Goal: Find contact information: Find contact information

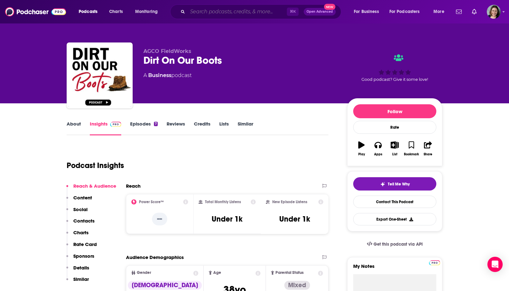
click at [274, 11] on input "Search podcasts, credits, & more..." at bounding box center [236, 12] width 99 height 10
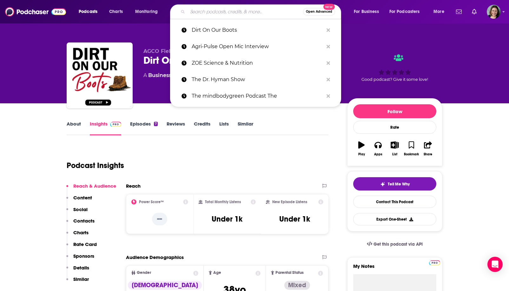
paste input "Rural Realities"
type input "Rural Realities"
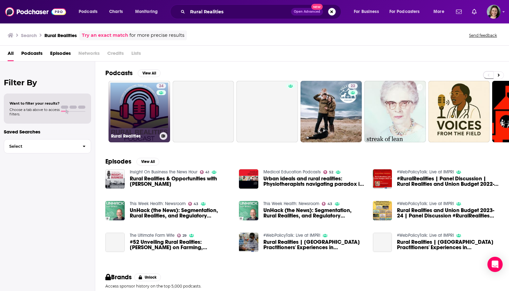
click at [133, 113] on link "24 Rural Realities" at bounding box center [139, 112] width 62 height 62
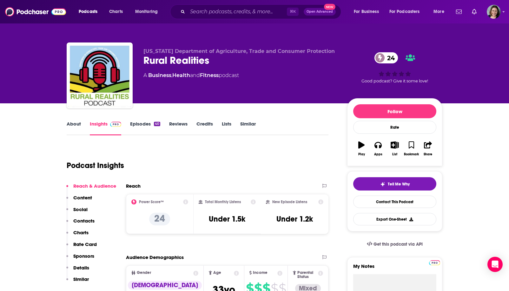
click at [76, 127] on link "About" at bounding box center [74, 128] width 14 height 15
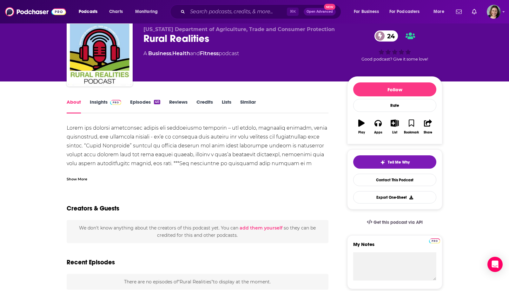
scroll to position [27, 0]
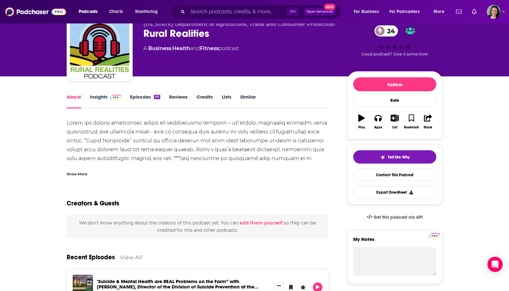
click at [103, 97] on link "Insights" at bounding box center [105, 101] width 31 height 15
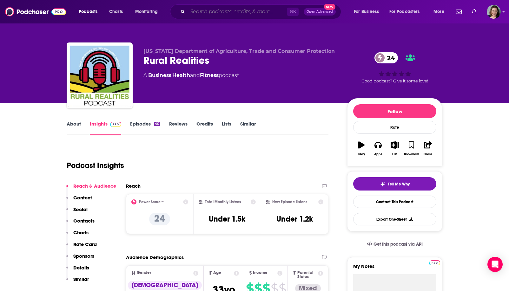
click at [266, 13] on input "Search podcasts, credits, & more..." at bounding box center [236, 12] width 99 height 10
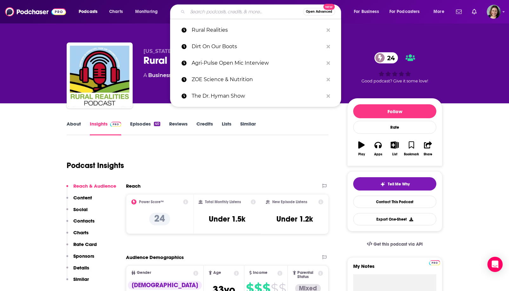
paste input "The Agronomists – RealAgriculture"
type input "The Agronomists – RealAgriculture"
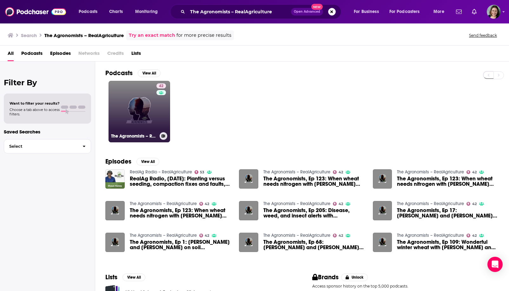
click at [128, 115] on link "42 The Agronomists – RealAgriculture" at bounding box center [139, 112] width 62 height 62
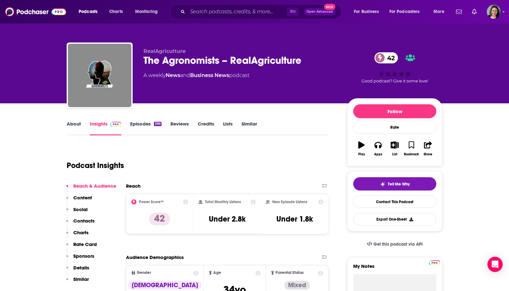
click at [72, 127] on link "About" at bounding box center [74, 128] width 14 height 15
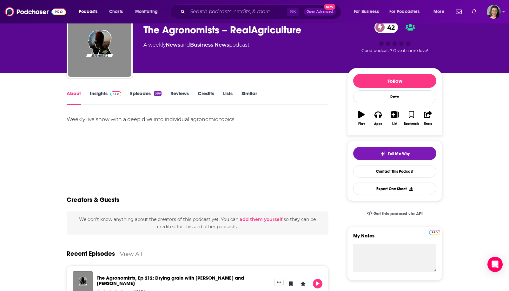
scroll to position [23, 0]
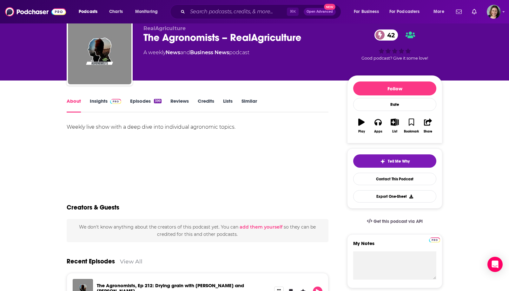
click at [193, 129] on div "Weekly live show with a deep dive into individual agronomic topics." at bounding box center [198, 127] width 262 height 9
copy div "agronomic"
click at [196, 140] on div "Weekly live show with a deep dive into individual agronomic topics." at bounding box center [198, 145] width 262 height 44
click at [259, 10] on input "Search podcasts, credits, & more..." at bounding box center [236, 12] width 99 height 10
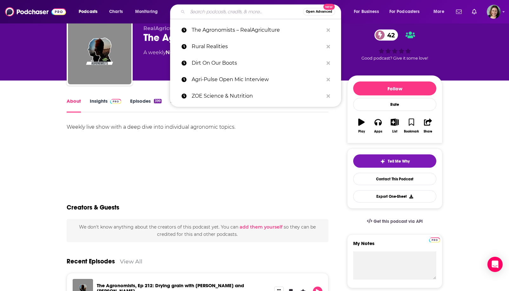
paste input "Crop Cast by BW Fusion"
type input "Crop Cast by BW Fusion"
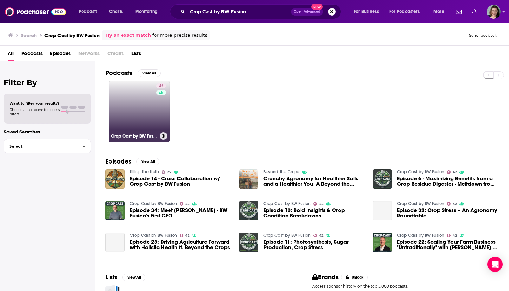
click at [138, 108] on link "42 Crop Cast by BW Fusion" at bounding box center [139, 112] width 62 height 62
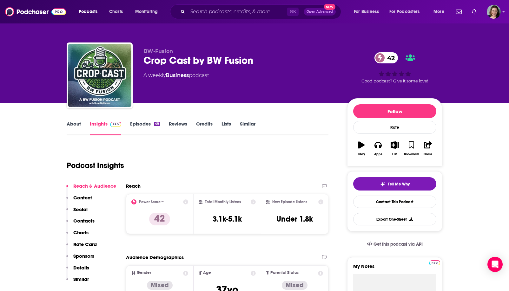
click at [76, 127] on link "About" at bounding box center [74, 128] width 14 height 15
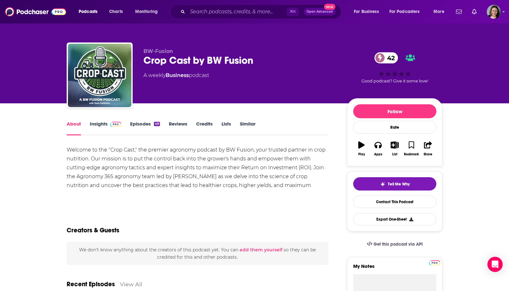
click at [102, 121] on link "Insights" at bounding box center [105, 128] width 31 height 15
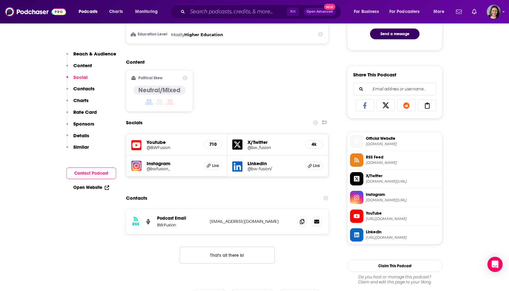
scroll to position [363, 0]
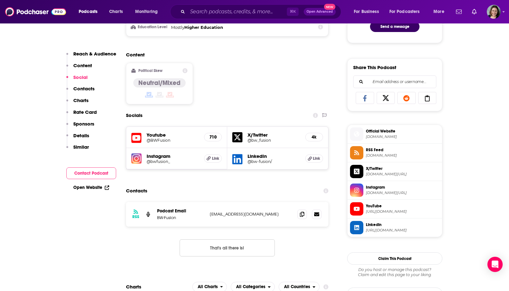
click at [166, 159] on h5 "Instagram" at bounding box center [173, 156] width 52 height 6
click at [215, 158] on span "Link" at bounding box center [215, 158] width 7 height 5
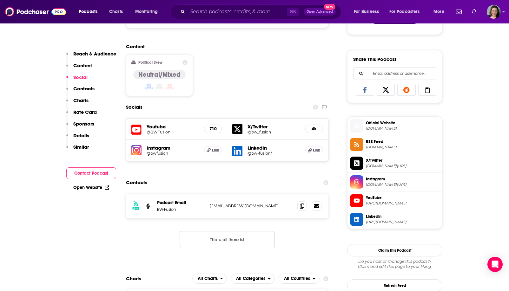
scroll to position [371, 0]
drag, startPoint x: 206, startPoint y: 207, endPoint x: 266, endPoint y: 205, distance: 60.3
click at [266, 205] on div "RSS Podcast Email BW-Fusion [EMAIL_ADDRESS][DOMAIN_NAME] [EMAIL_ADDRESS][DOMAIN…" at bounding box center [227, 206] width 202 height 25
click at [266, 205] on p "[EMAIL_ADDRESS][DOMAIN_NAME]" at bounding box center [251, 205] width 82 height 5
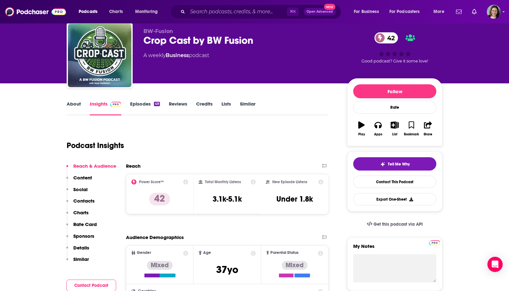
scroll to position [0, 0]
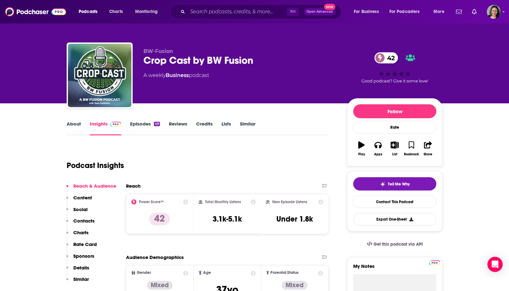
click at [72, 123] on link "About" at bounding box center [74, 128] width 14 height 15
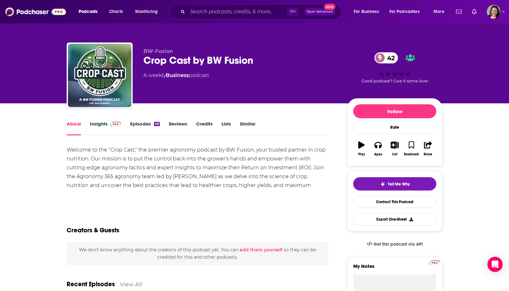
click at [102, 126] on link "Insights" at bounding box center [105, 128] width 31 height 15
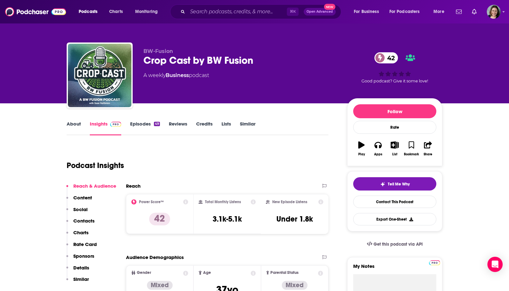
click at [74, 126] on link "About" at bounding box center [74, 128] width 14 height 15
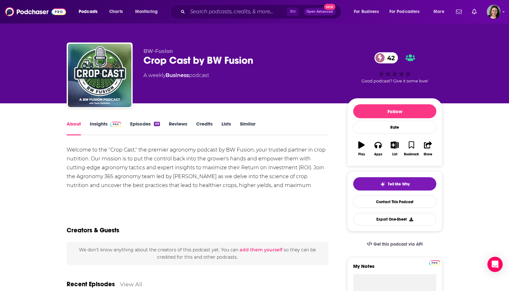
click at [155, 60] on div "Crop Cast by BW Fusion 42" at bounding box center [240, 60] width 194 height 12
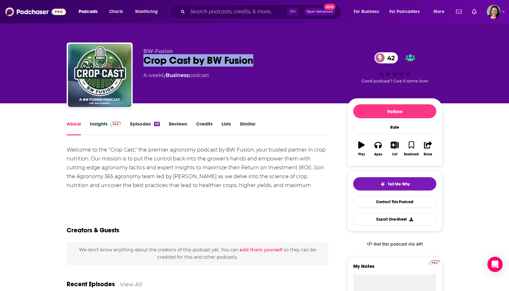
drag, startPoint x: 155, startPoint y: 60, endPoint x: 233, endPoint y: 63, distance: 78.1
click at [233, 63] on div "Crop Cast by BW Fusion 42" at bounding box center [240, 60] width 194 height 12
copy h1 "Crop Cast by BW Fusion"
click at [233, 63] on div "Crop Cast by BW Fusion 42" at bounding box center [240, 60] width 194 height 12
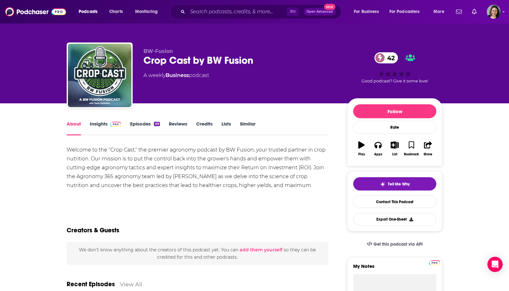
click at [157, 171] on div "Welcome to the "Crop Cast," the premier agronomy podcast by BW Fusion, your tru…" at bounding box center [198, 172] width 262 height 53
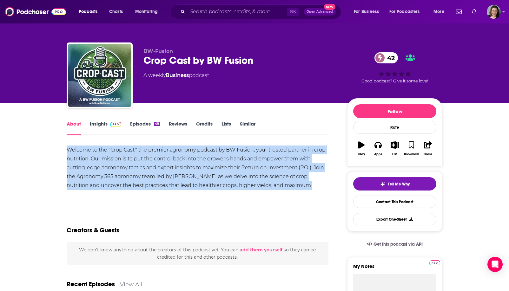
click at [157, 171] on div "Welcome to the "Crop Cast," the premier agronomy podcast by BW Fusion, your tru…" at bounding box center [198, 172] width 262 height 53
copy div "Welcome to the "Crop Cast," the premier agronomy podcast by BW Fusion, your tru…"
click at [157, 171] on div "Welcome to the "Crop Cast," the premier agronomy podcast by BW Fusion, your tru…" at bounding box center [198, 172] width 262 height 53
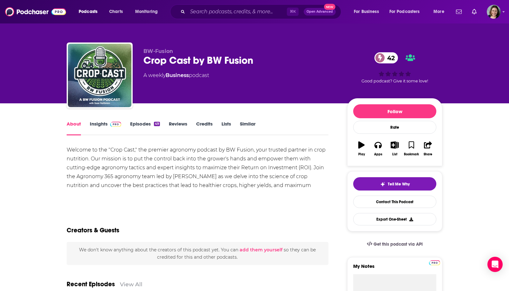
click at [106, 128] on link "Insights" at bounding box center [105, 128] width 31 height 15
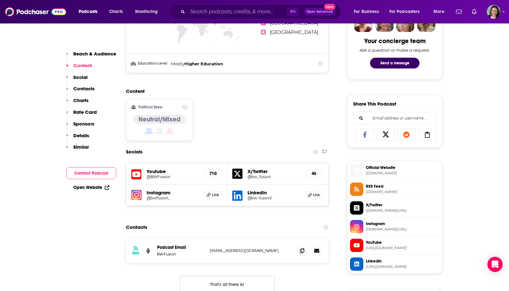
scroll to position [327, 0]
drag, startPoint x: 205, startPoint y: 251, endPoint x: 269, endPoint y: 250, distance: 64.1
click at [269, 250] on div "RSS Podcast Email BW-Fusion [EMAIL_ADDRESS][DOMAIN_NAME] [EMAIL_ADDRESS][DOMAIN…" at bounding box center [227, 250] width 202 height 25
click at [303, 253] on icon at bounding box center [302, 250] width 4 height 5
